Goal: Transaction & Acquisition: Purchase product/service

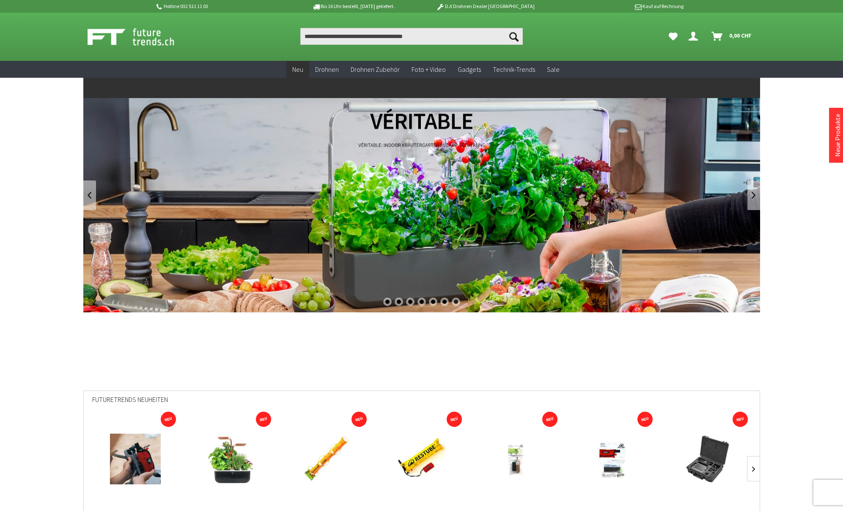
click at [299, 69] on span "Neu" at bounding box center [297, 69] width 11 height 8
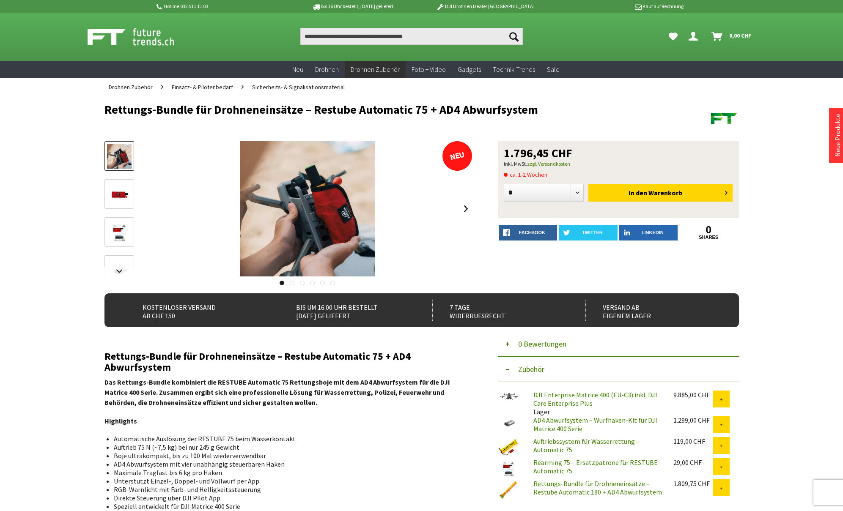
click at [118, 191] on img at bounding box center [119, 194] width 25 height 25
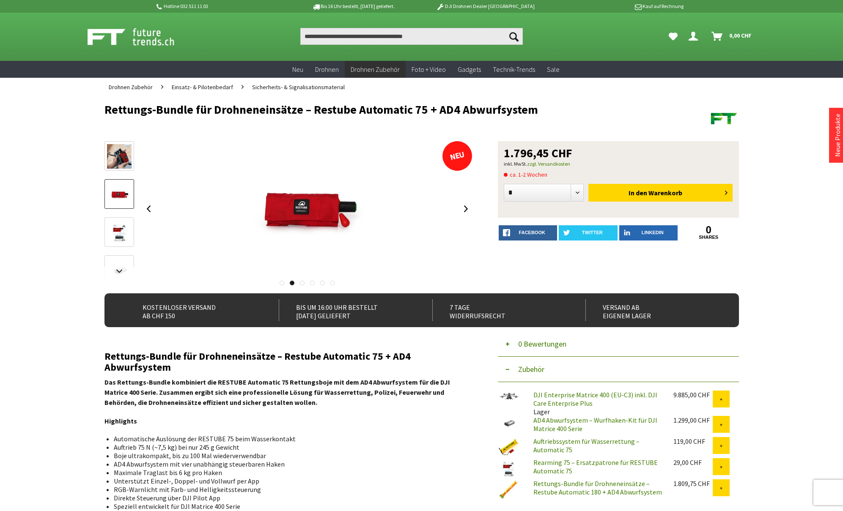
click at [114, 219] on link at bounding box center [119, 232] width 30 height 30
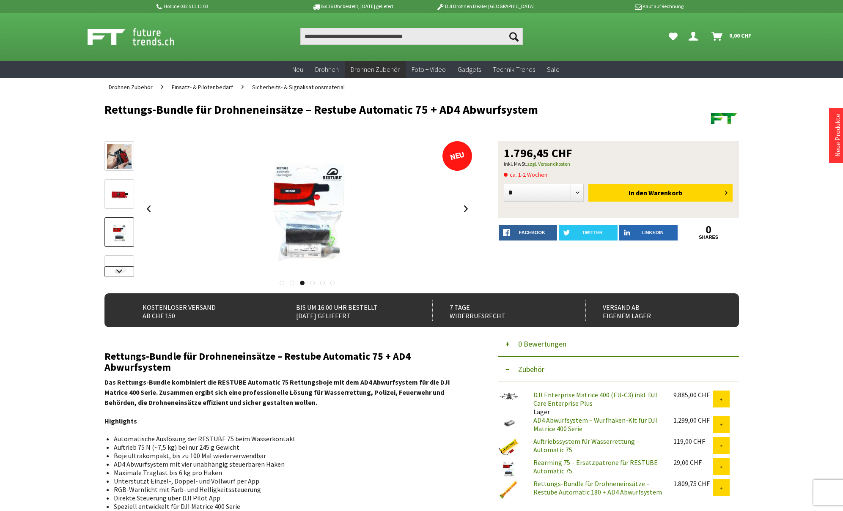
click at [118, 273] on link at bounding box center [119, 271] width 30 height 10
click at [126, 204] on img at bounding box center [119, 202] width 25 height 17
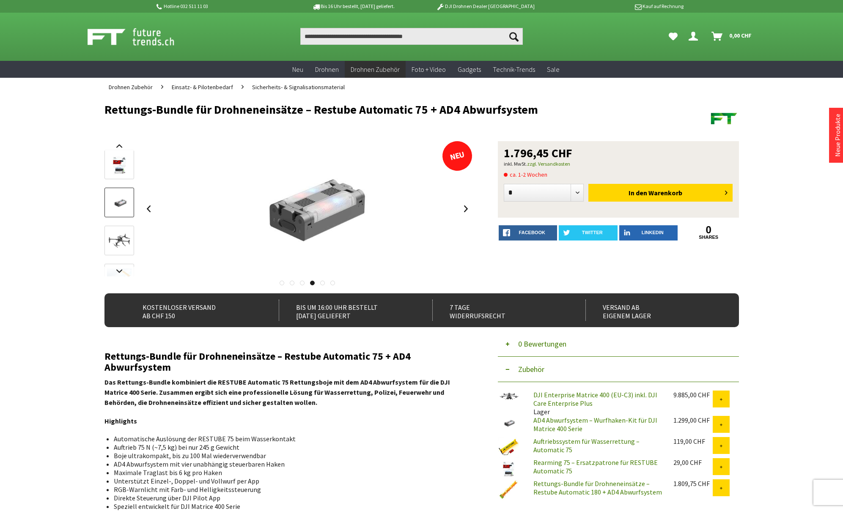
click at [111, 236] on img at bounding box center [119, 241] width 25 height 17
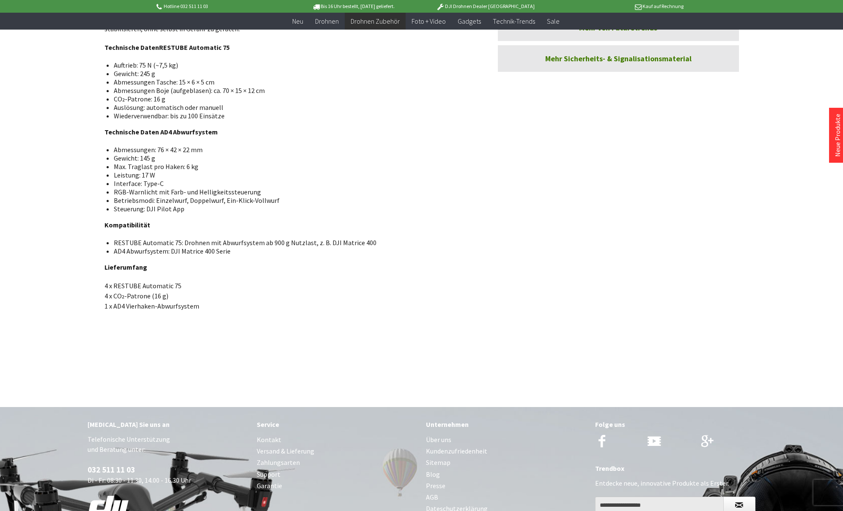
scroll to position [634, 0]
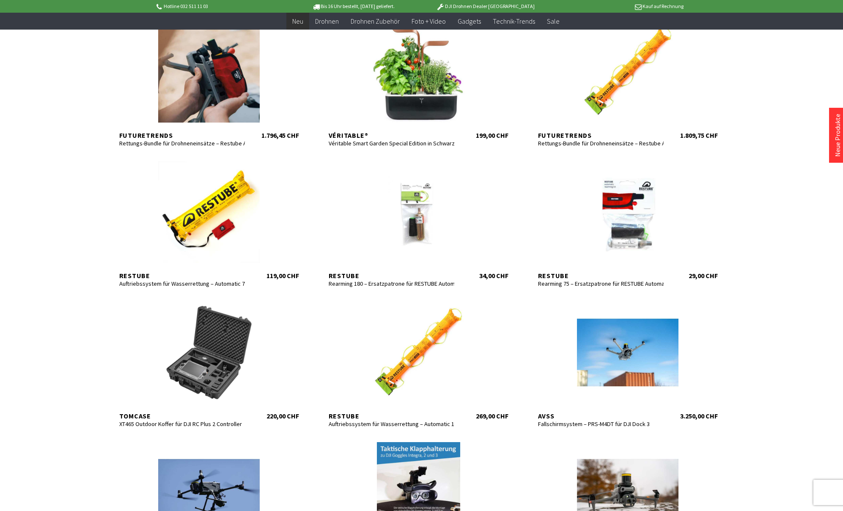
scroll to position [211, 0]
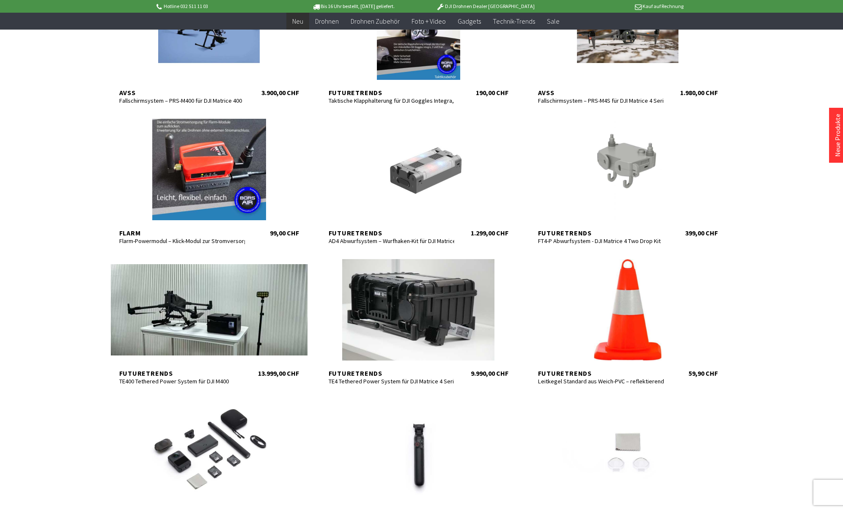
scroll to position [761, 0]
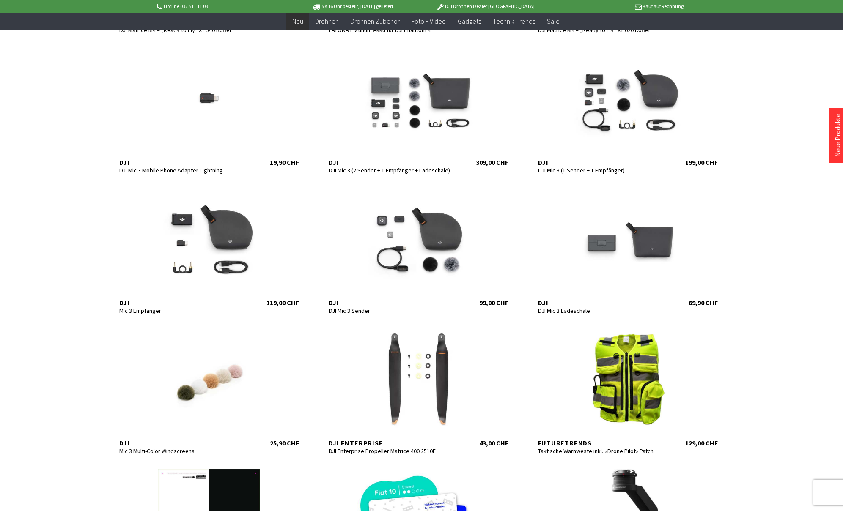
scroll to position [1268, 0]
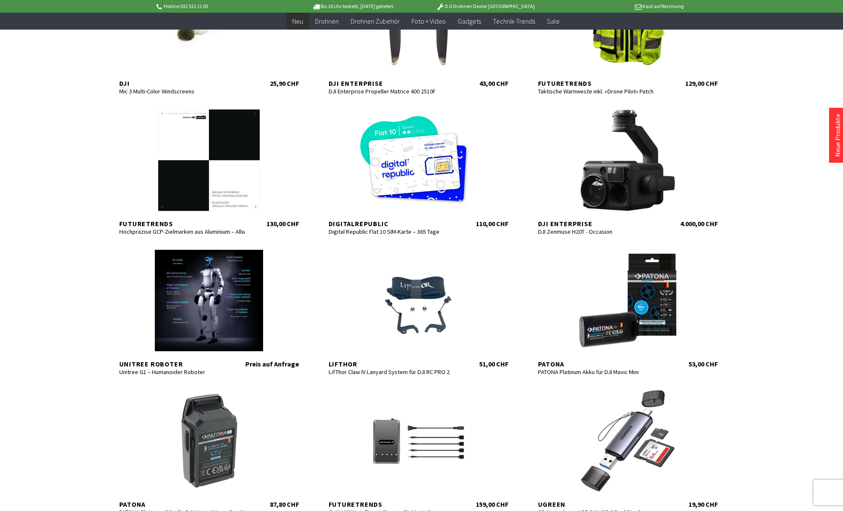
scroll to position [1734, 0]
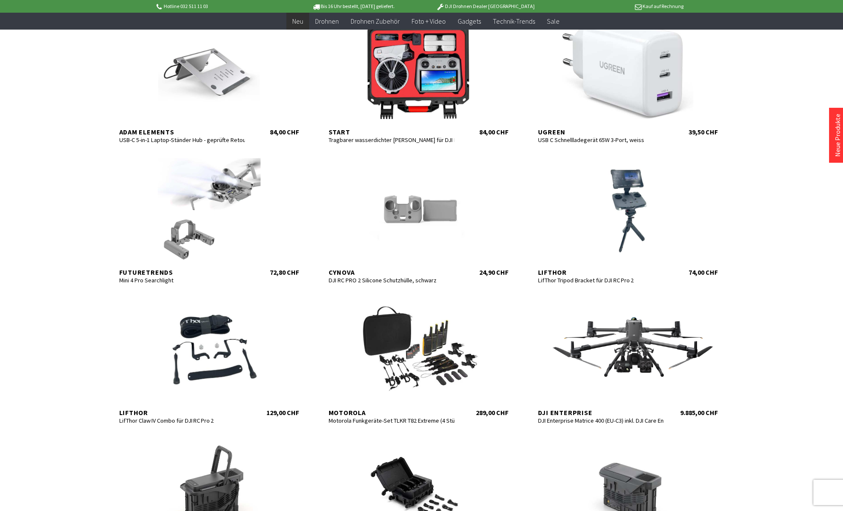
scroll to position [2199, 0]
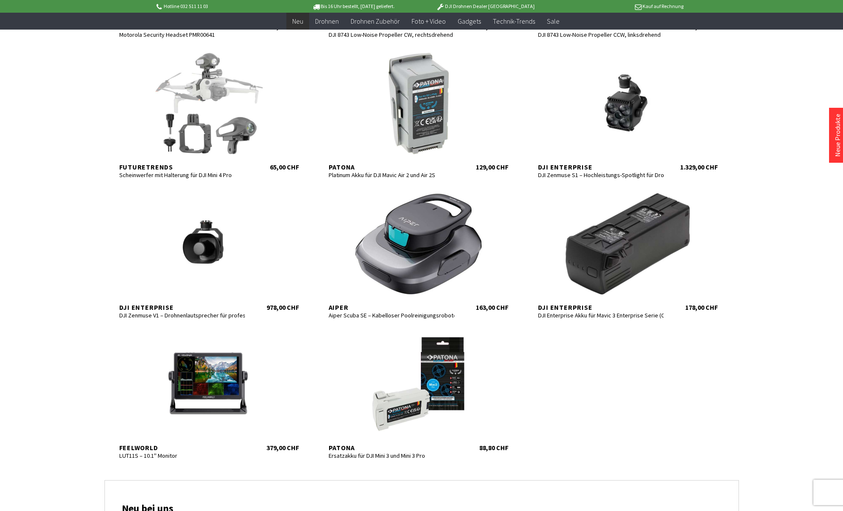
scroll to position [3213, 0]
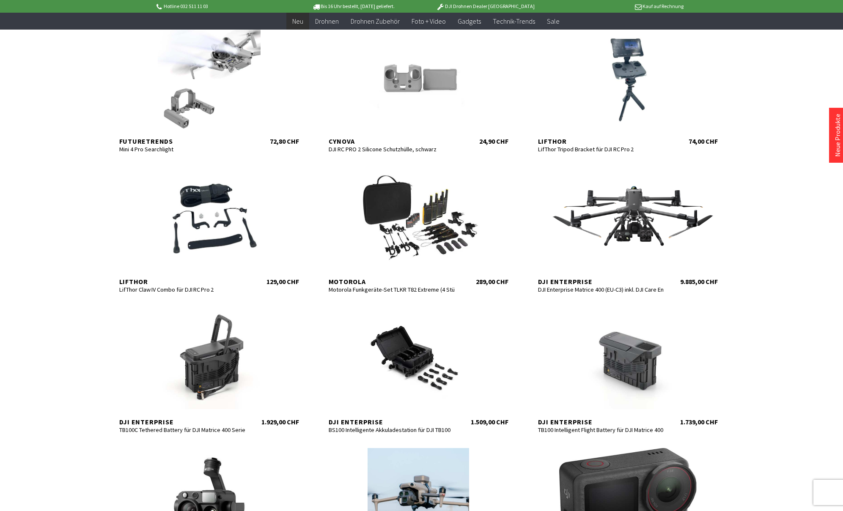
scroll to position [2241, 0]
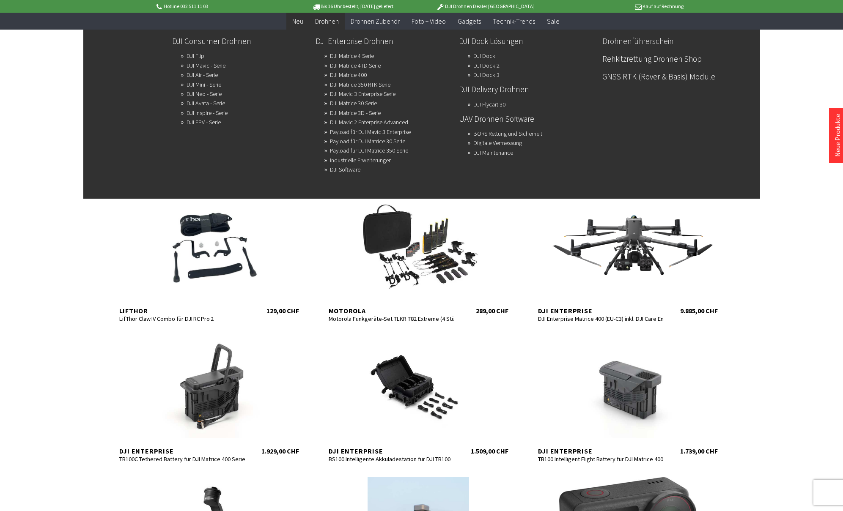
click at [628, 42] on link "Drohnenführerschein" at bounding box center [670, 41] width 137 height 14
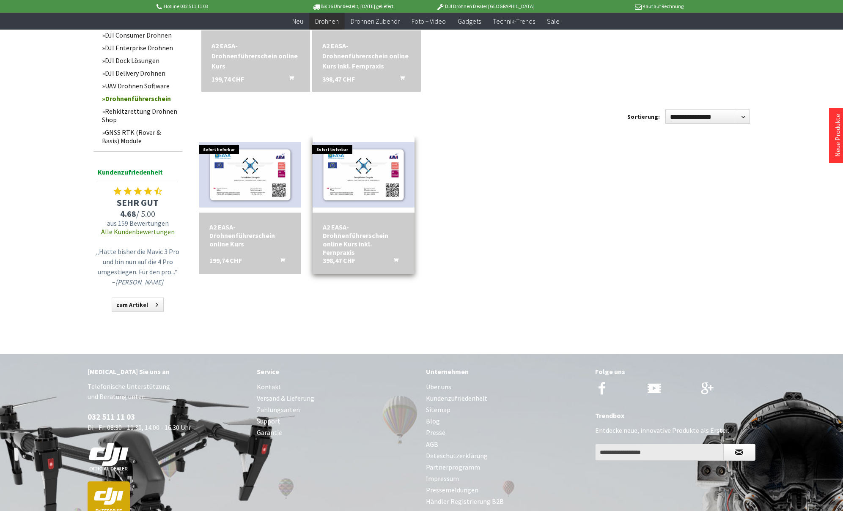
scroll to position [85, 0]
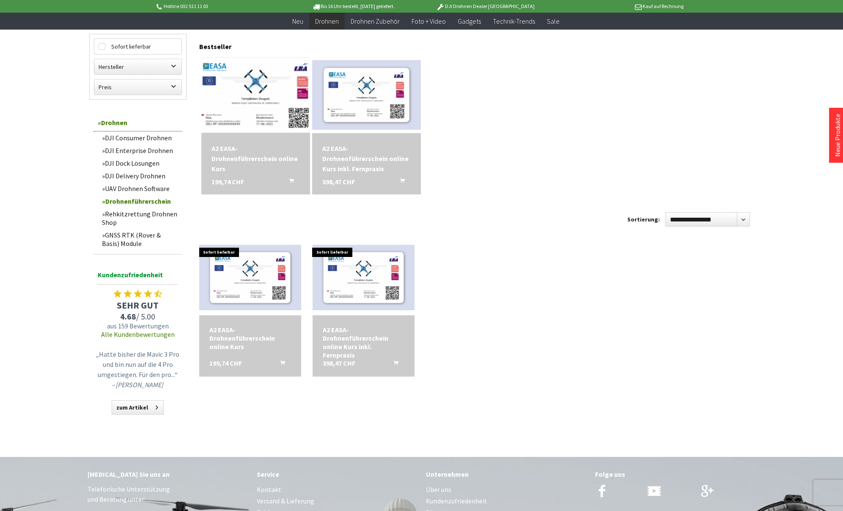
click at [269, 100] on img at bounding box center [255, 95] width 152 height 98
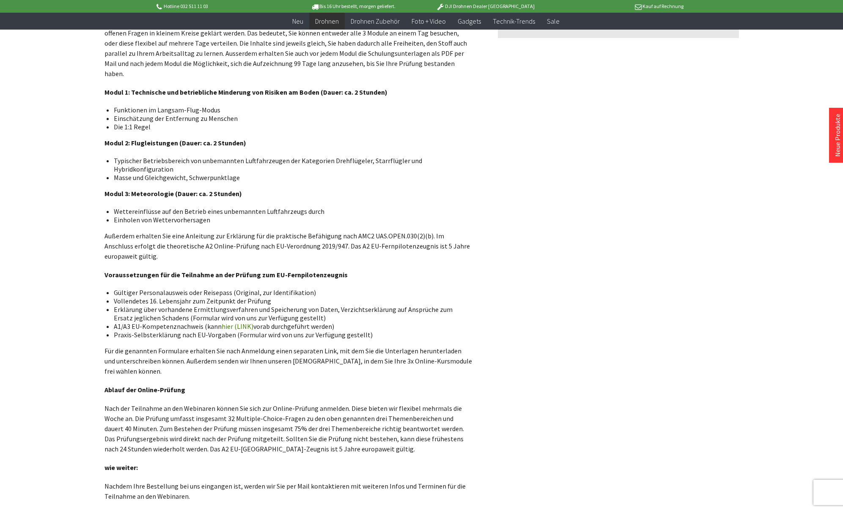
scroll to position [592, 0]
